Goal: Download file/media

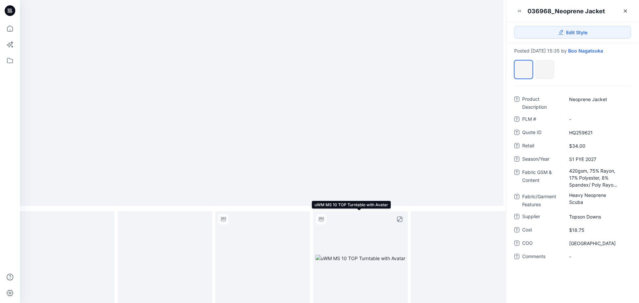
click at [349, 262] on img at bounding box center [361, 258] width 90 height 7
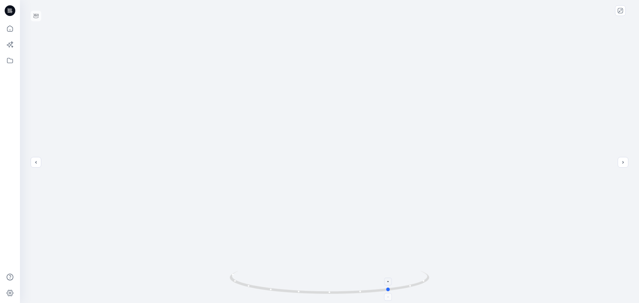
drag, startPoint x: 330, startPoint y: 294, endPoint x: 391, endPoint y: 289, distance: 61.2
click at [391, 289] on icon at bounding box center [330, 283] width 201 height 25
drag, startPoint x: 389, startPoint y: 290, endPoint x: 245, endPoint y: 286, distance: 143.6
click at [245, 286] on icon at bounding box center [330, 283] width 201 height 25
drag, startPoint x: 250, startPoint y: 288, endPoint x: 346, endPoint y: 287, distance: 95.6
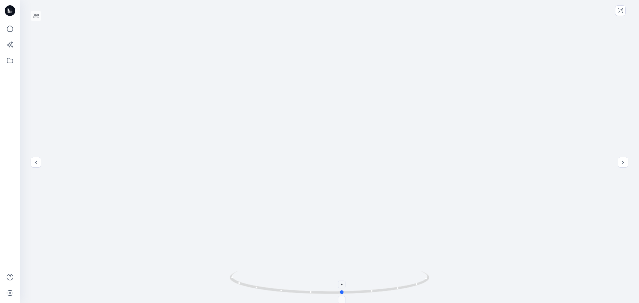
click at [346, 287] on icon at bounding box center [330, 283] width 201 height 25
drag, startPoint x: 343, startPoint y: 293, endPoint x: 290, endPoint y: 303, distance: 54.6
click at [290, 303] on html at bounding box center [319, 151] width 639 height 303
drag, startPoint x: 292, startPoint y: 290, endPoint x: 247, endPoint y: 296, distance: 44.6
click at [247, 296] on icon at bounding box center [330, 283] width 201 height 25
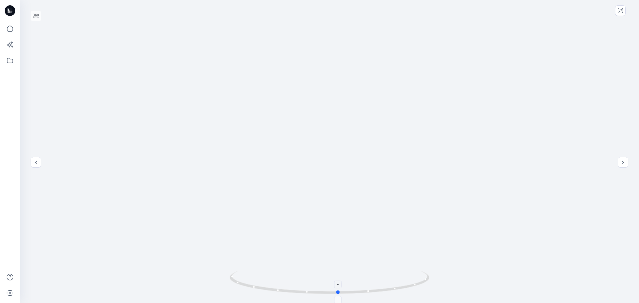
drag, startPoint x: 246, startPoint y: 286, endPoint x: 340, endPoint y: 285, distance: 93.9
click at [340, 285] on icon at bounding box center [330, 283] width 201 height 25
click at [620, 15] on button "close-full-preview" at bounding box center [620, 10] width 11 height 11
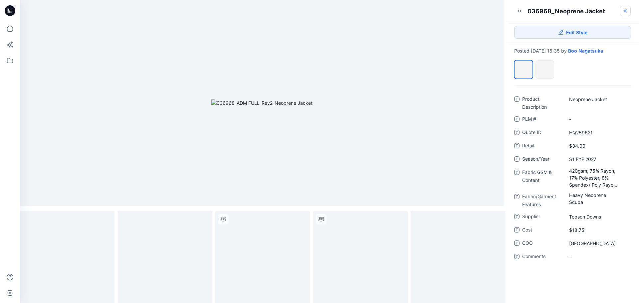
click at [628, 10] on icon at bounding box center [625, 10] width 5 height 5
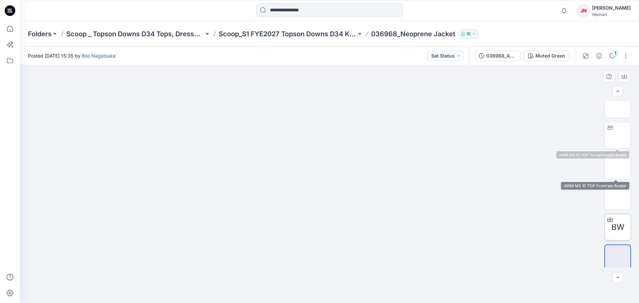
scroll to position [75, 0]
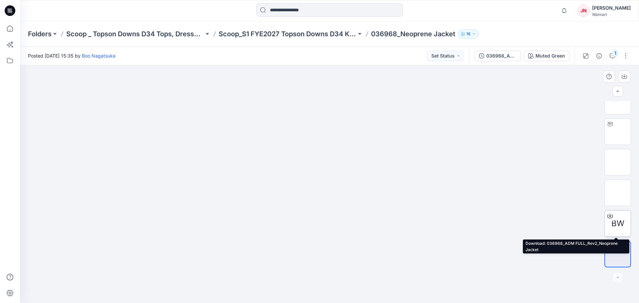
click at [611, 216] on icon at bounding box center [610, 216] width 5 height 4
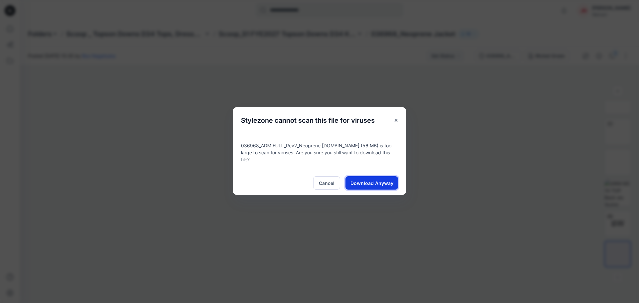
click at [380, 183] on span "Download Anyway" at bounding box center [372, 183] width 43 height 7
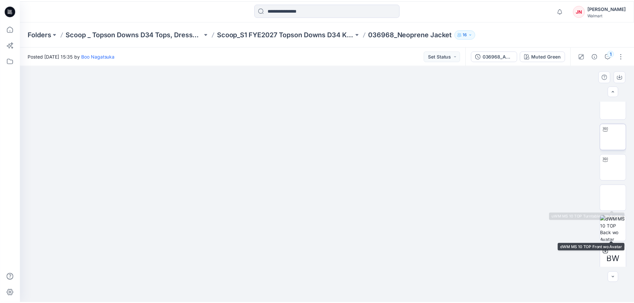
scroll to position [0, 0]
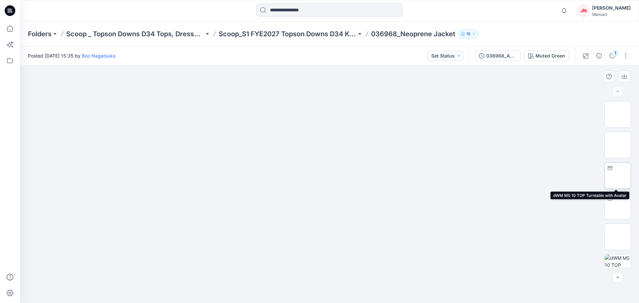
click at [618, 176] on img at bounding box center [618, 176] width 0 height 0
drag, startPoint x: 331, startPoint y: 292, endPoint x: 358, endPoint y: 285, distance: 28.1
click at [358, 285] on icon at bounding box center [330, 283] width 201 height 25
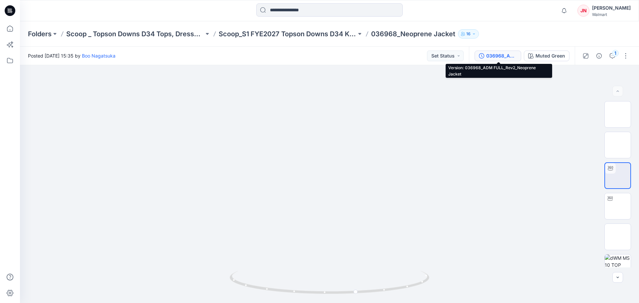
click at [497, 57] on div "036968_ADM FULL_Rev2_Neoprene Jacket" at bounding box center [502, 55] width 31 height 7
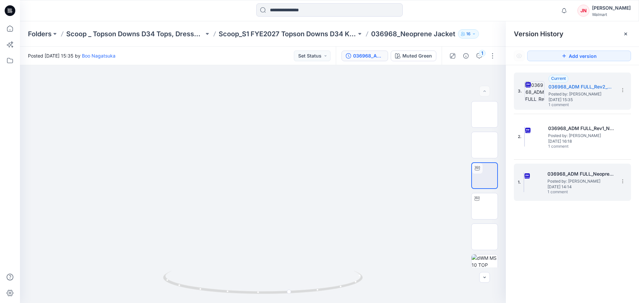
click at [562, 186] on span "[DATE] 14:14" at bounding box center [581, 187] width 67 height 5
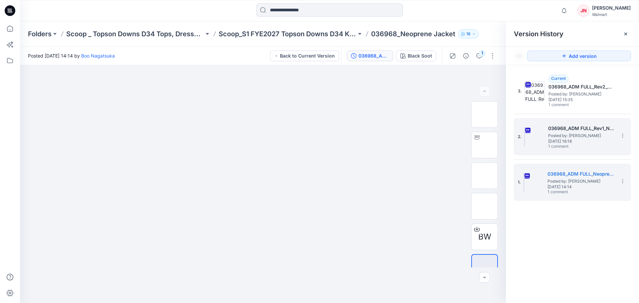
click at [562, 135] on span "Posted by: [PERSON_NAME]" at bounding box center [581, 136] width 67 height 7
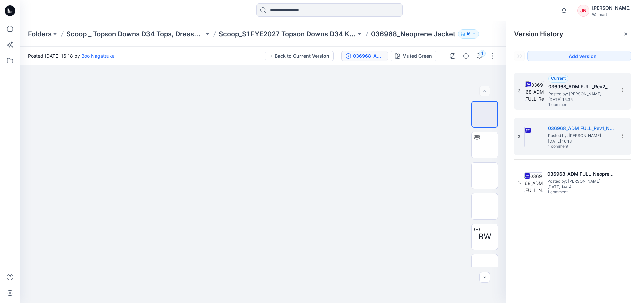
click at [574, 94] on span "Posted by: [PERSON_NAME]" at bounding box center [582, 94] width 67 height 7
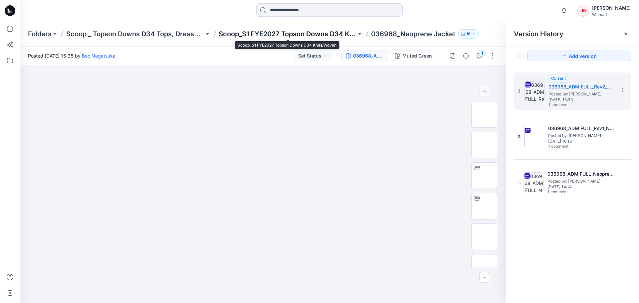
click at [231, 38] on p "Scoop_S1 FYE2027 Topson Downs D34 Knits/Woven" at bounding box center [288, 33] width 138 height 9
